Goal: Find specific page/section: Find specific page/section

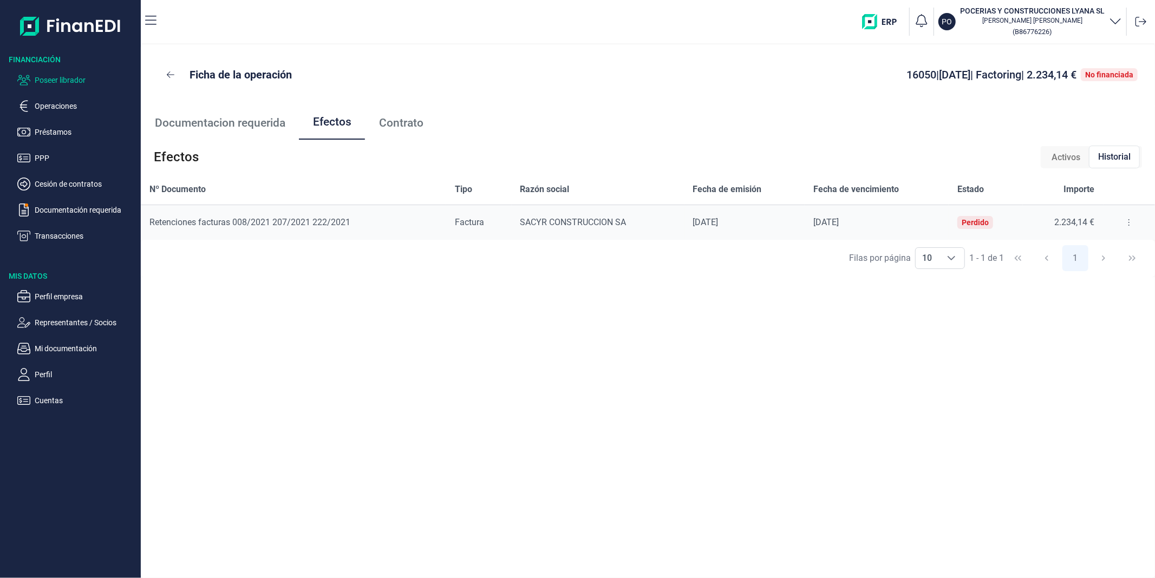
click at [60, 86] on p "Poseer librador" at bounding box center [86, 80] width 102 height 13
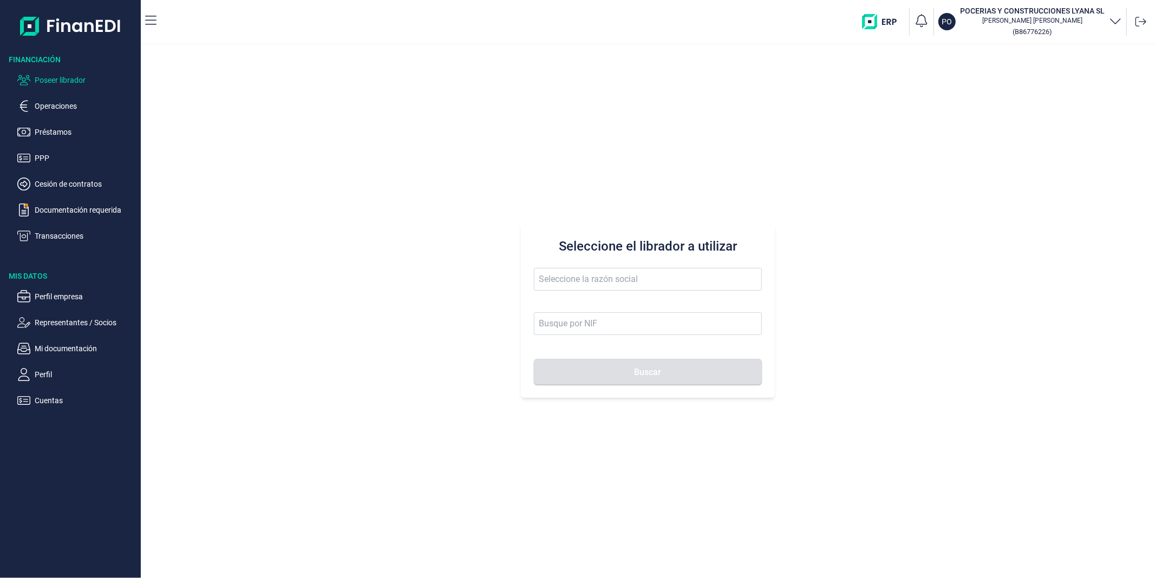
click at [625, 338] on form "Buscar" at bounding box center [647, 326] width 227 height 117
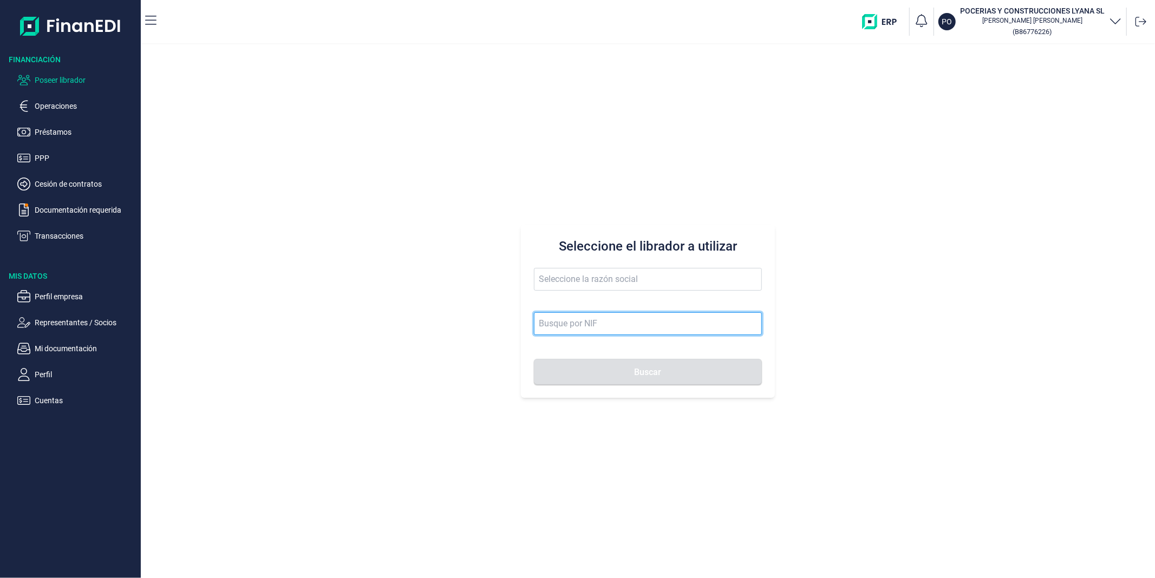
click at [618, 322] on input at bounding box center [647, 323] width 227 height 23
paste input "25589878d"
type input "25589878d"
drag, startPoint x: 578, startPoint y: 322, endPoint x: 436, endPoint y: 309, distance: 142.4
click at [436, 309] on div "Seleccione el librador a utilizar 25589878d Buscar" at bounding box center [648, 311] width 1014 height 534
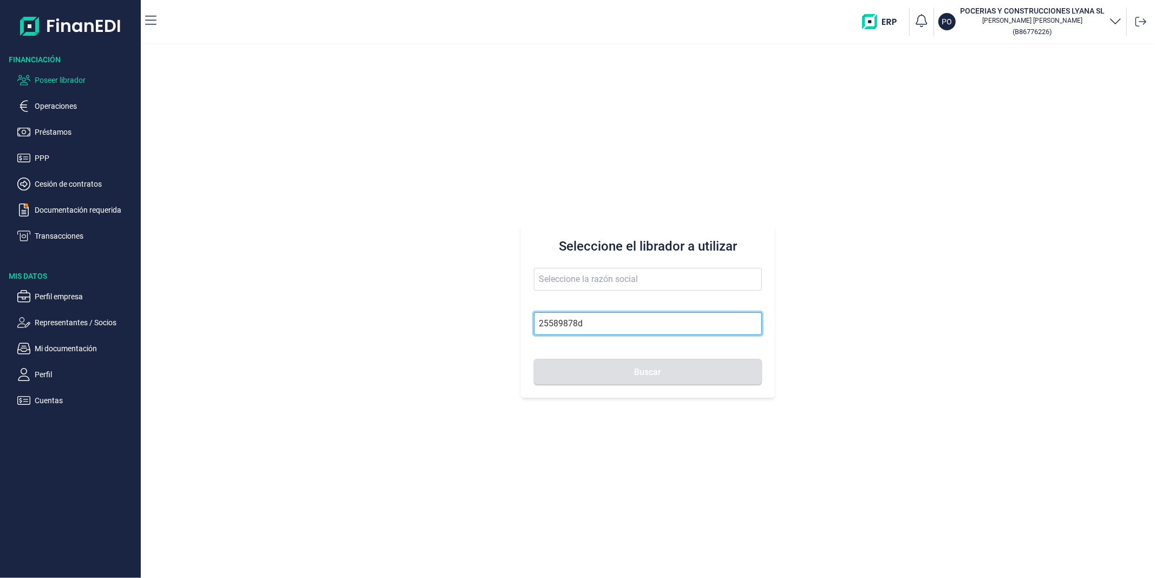
paste input "42799261X"
type input "42799261X"
drag, startPoint x: 600, startPoint y: 329, endPoint x: 410, endPoint y: 331, distance: 189.5
click at [412, 331] on div "Seleccione el librador a utilizar 42799261X Buscar" at bounding box center [648, 311] width 1014 height 534
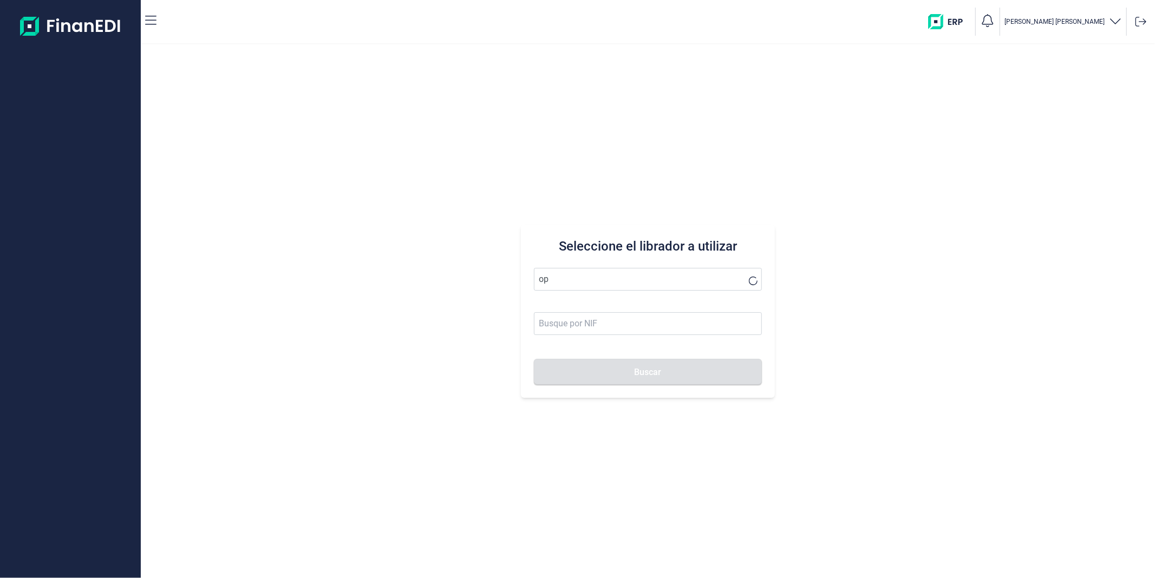
type input "o"
click at [593, 305] on li "POCERIAS Y CONSTRUCCIONES LYANA SL" at bounding box center [647, 306] width 227 height 22
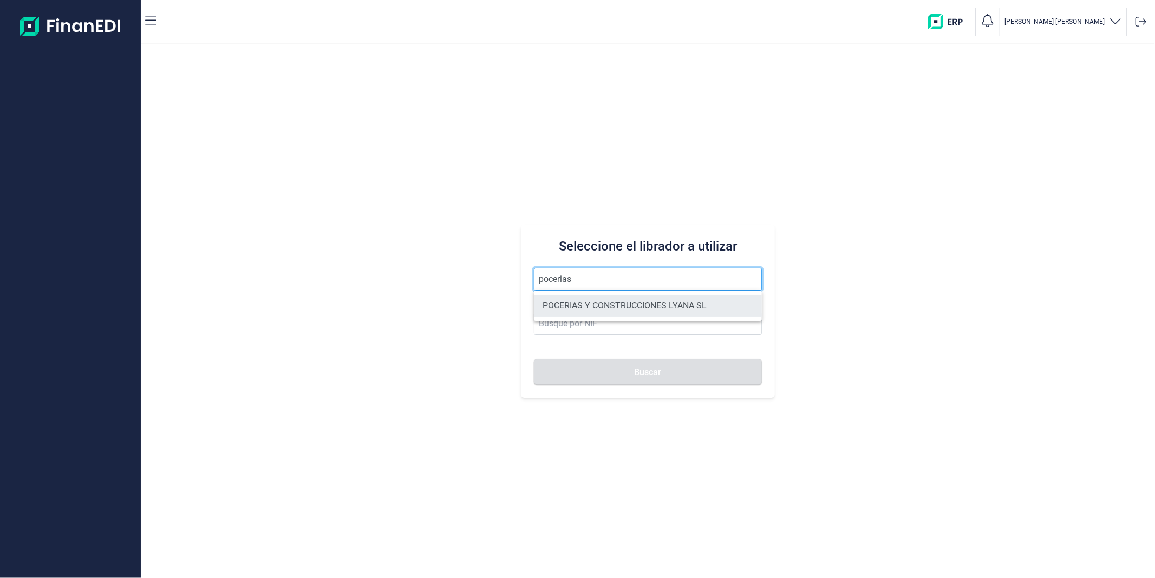
type input "POCERIAS Y CONSTRUCCIONES LYANA SL"
type input "B86776226"
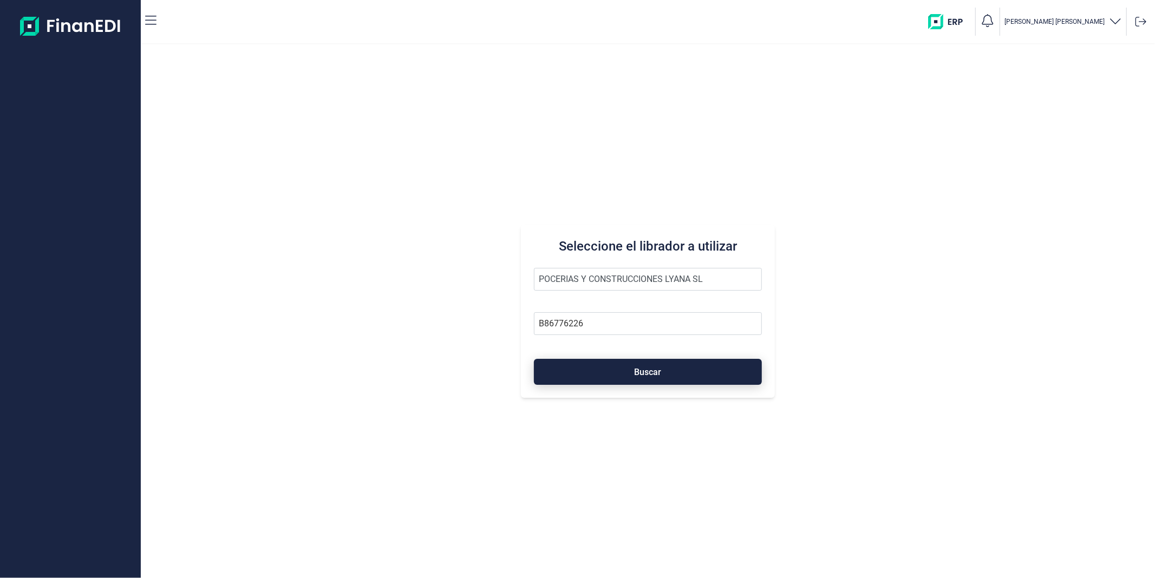
click at [623, 385] on button "Buscar" at bounding box center [647, 372] width 227 height 26
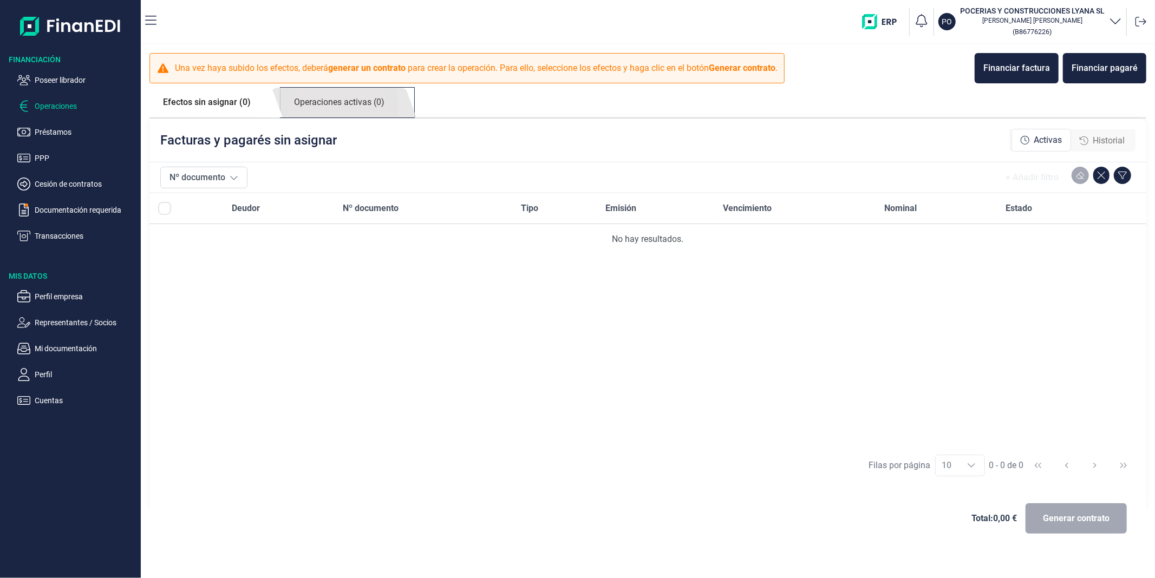
click at [309, 98] on link "Operaciones activas (0)" at bounding box center [340, 103] width 118 height 30
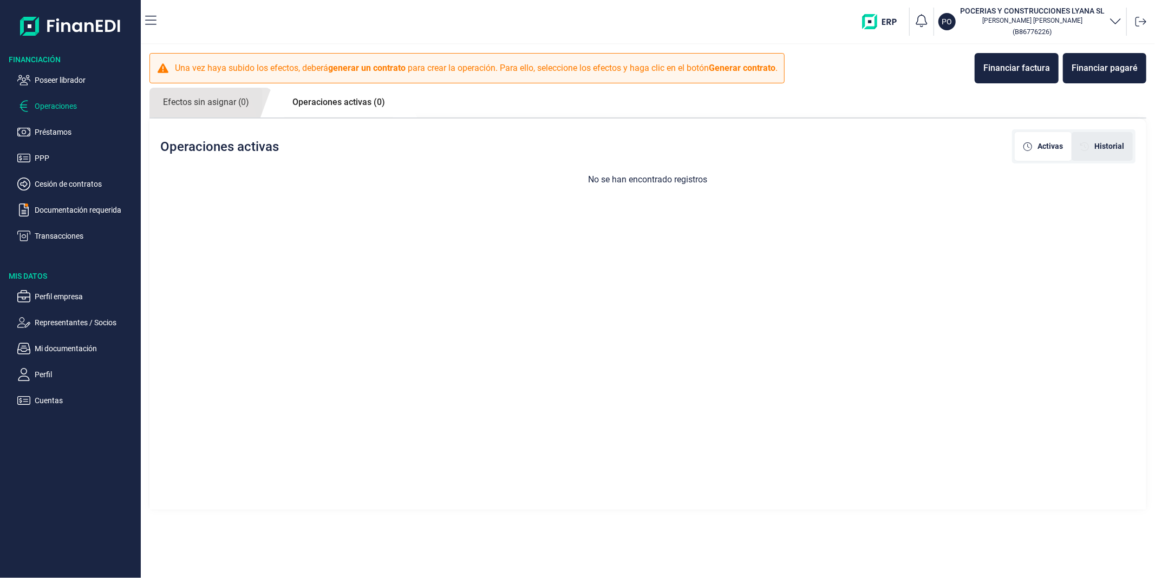
click at [1092, 138] on div "Historial" at bounding box center [1102, 146] width 61 height 29
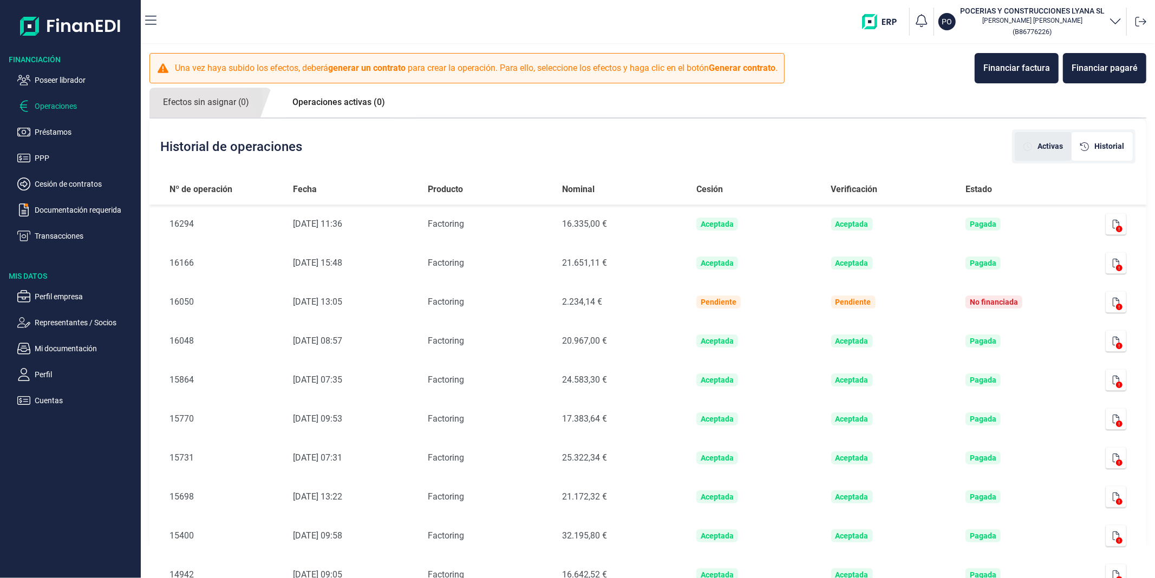
click at [1038, 145] on span "Activas" at bounding box center [1050, 146] width 25 height 11
